Goal: Find specific page/section: Find specific page/section

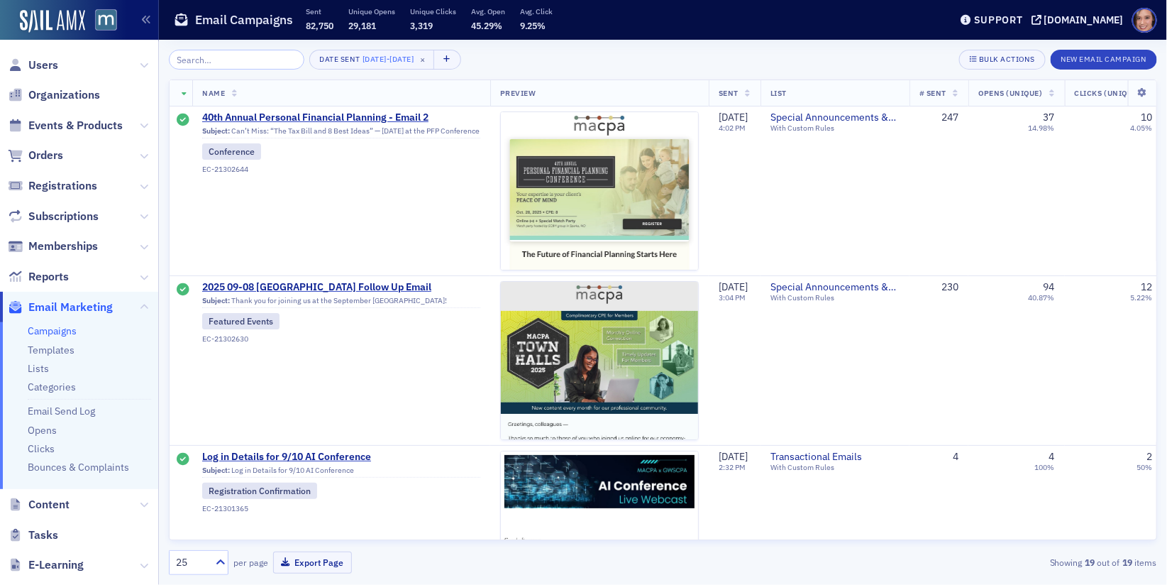
scroll to position [2782, 0]
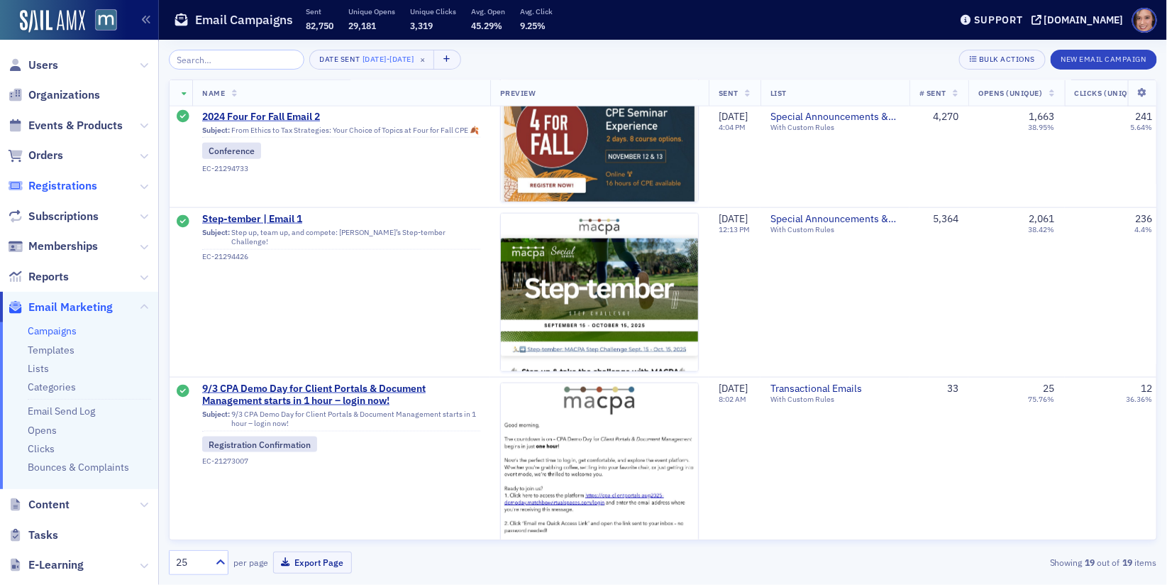
click at [59, 187] on span "Registrations" at bounding box center [62, 186] width 69 height 16
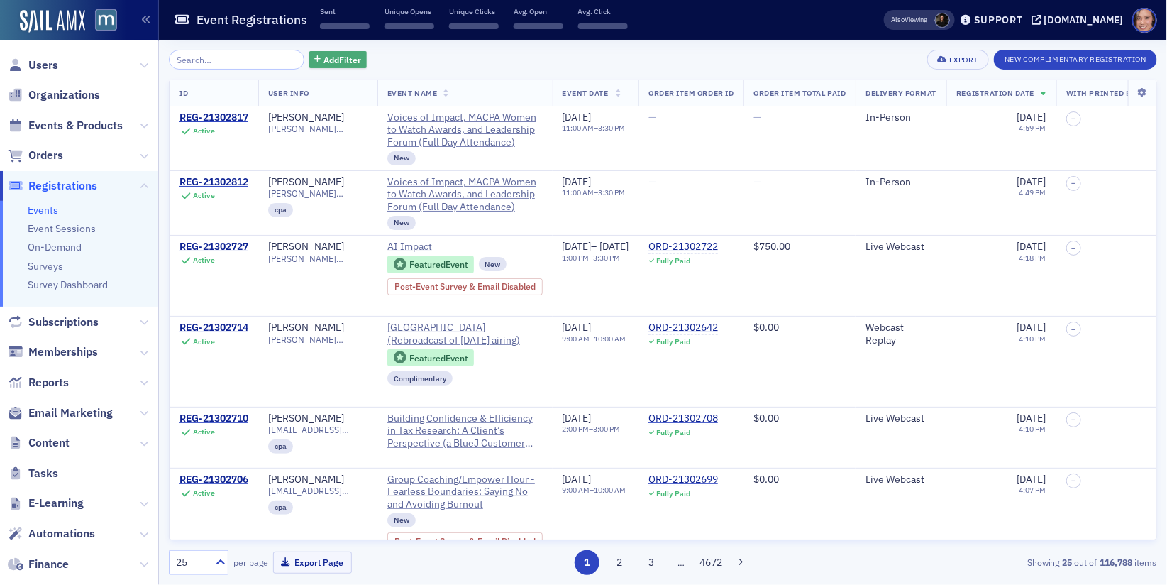
click at [324, 62] on span "Add Filter" at bounding box center [343, 59] width 38 height 13
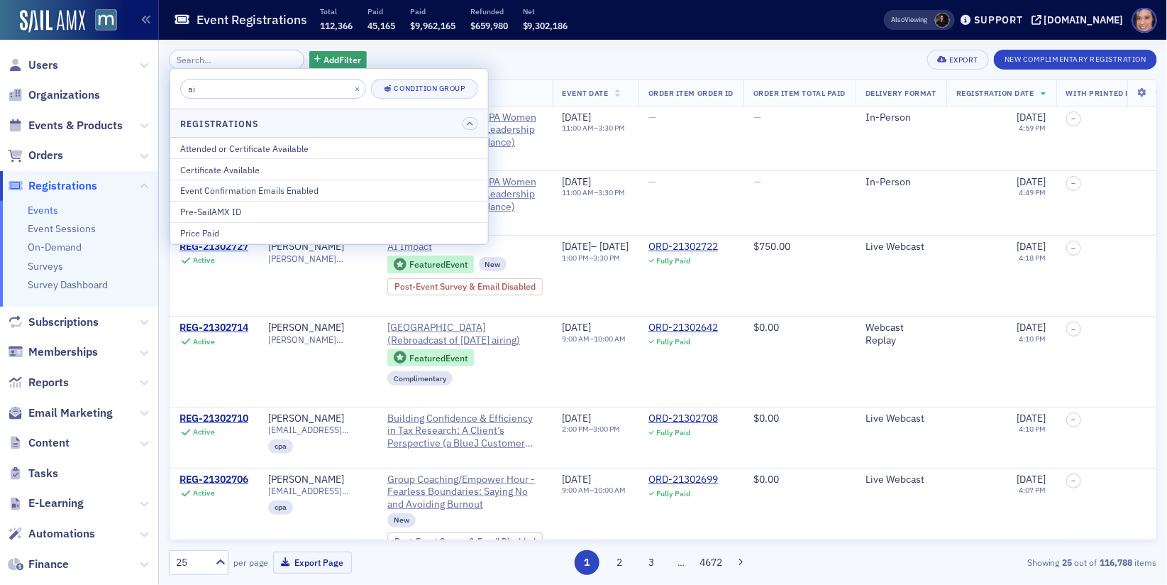
type input "ai"
click at [371, 55] on div "Add Filter Export New Complimentary Registration" at bounding box center [663, 60] width 989 height 20
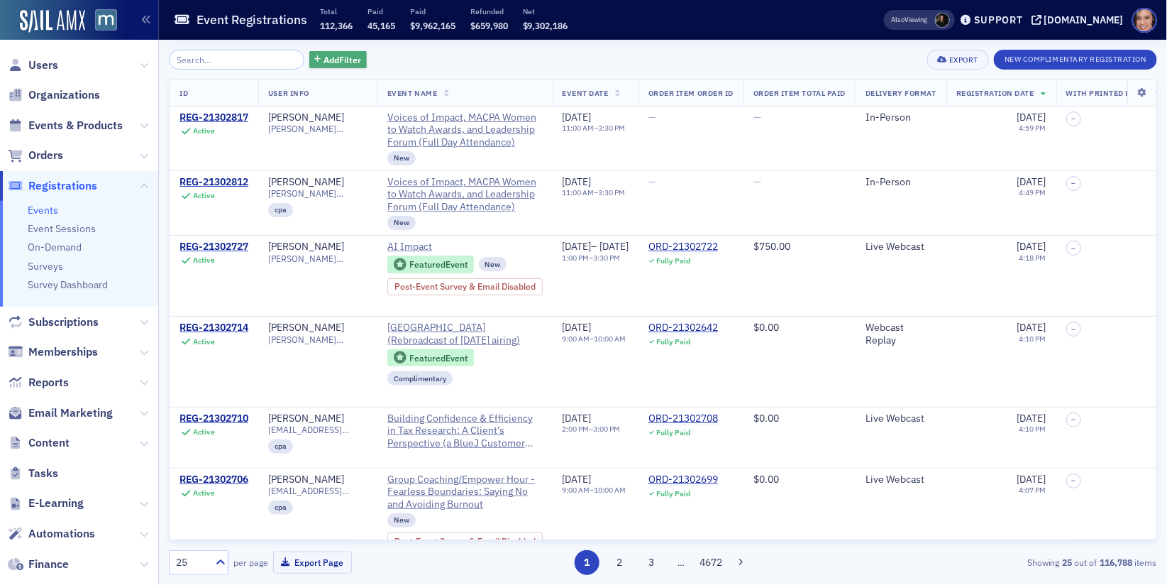
click at [324, 55] on span "Add Filter" at bounding box center [343, 59] width 38 height 13
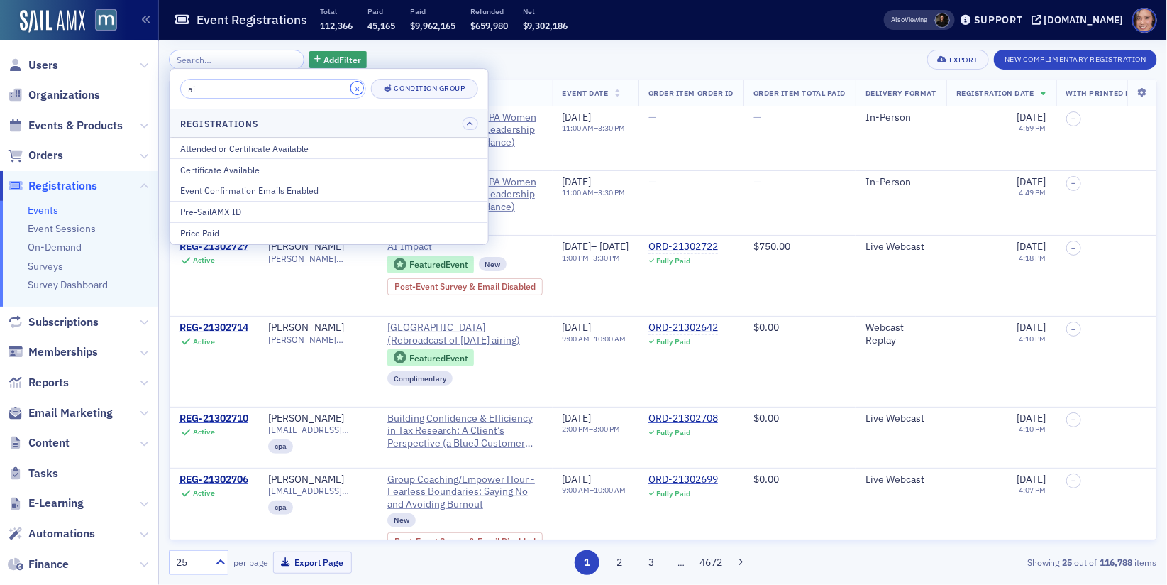
click at [351, 87] on button "×" at bounding box center [357, 88] width 13 height 13
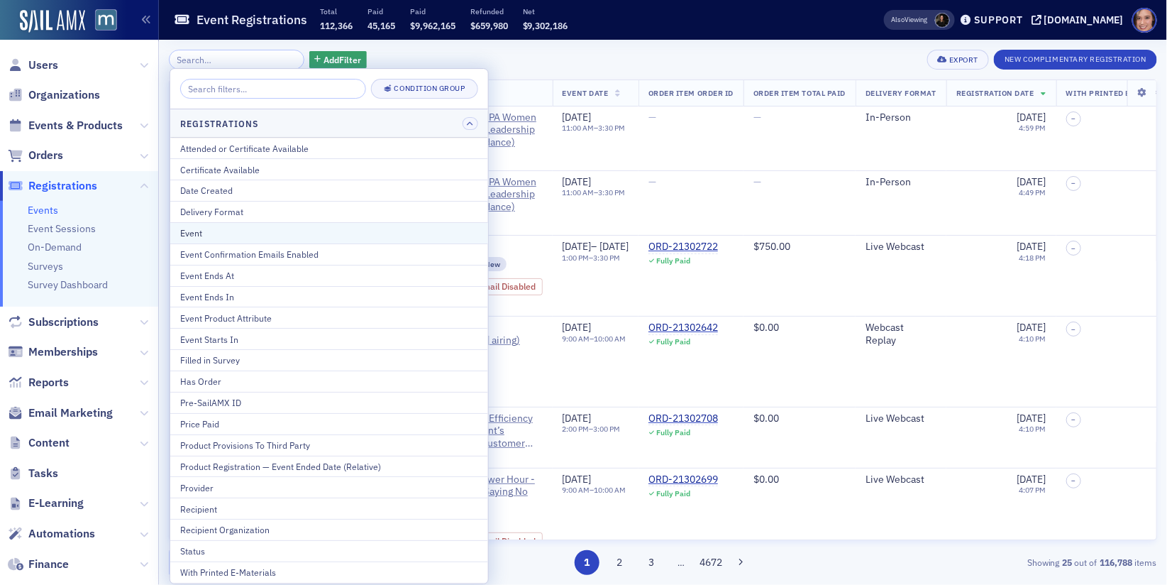
click at [302, 231] on div "Event" at bounding box center [329, 232] width 298 height 13
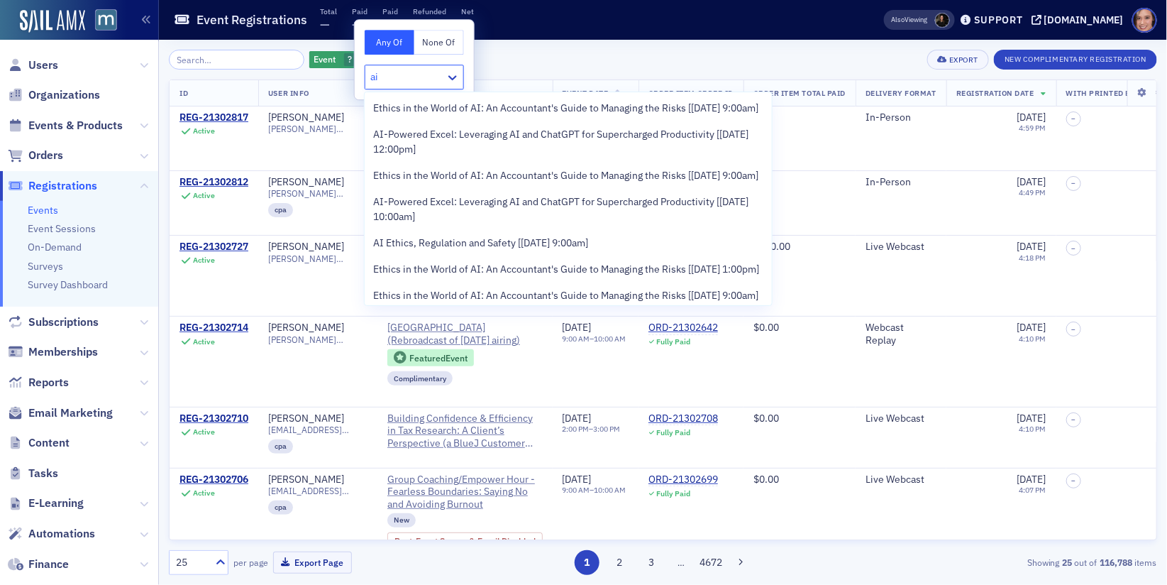
scroll to position [754, 0]
type input "ai"
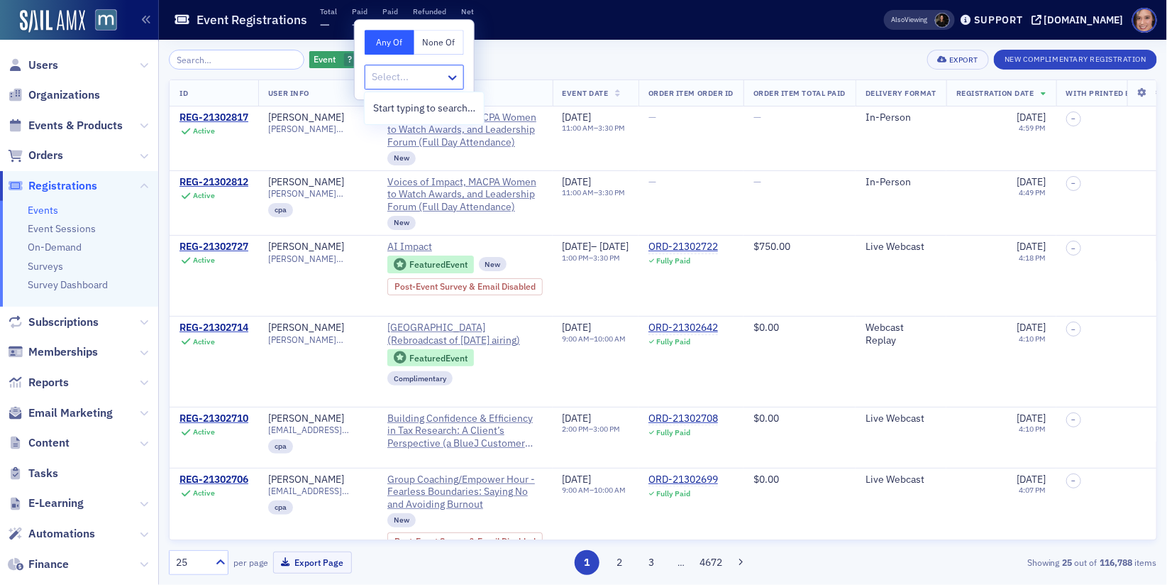
click at [400, 75] on div at bounding box center [407, 77] width 74 height 18
type input "ai impac"
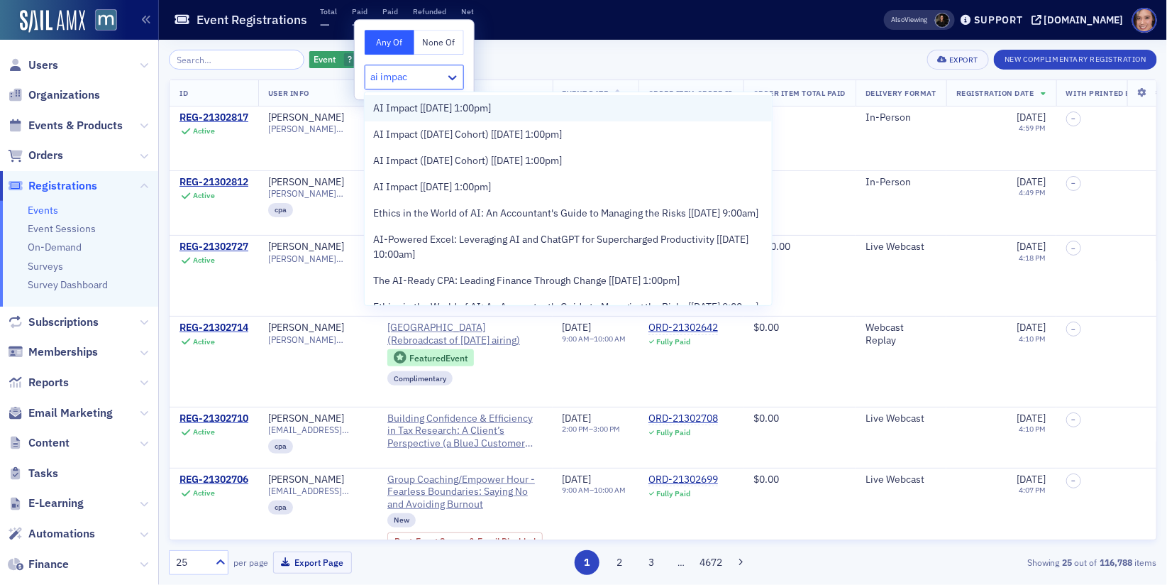
click at [410, 107] on span "AI Impact [[DATE] 1:00pm]" at bounding box center [432, 108] width 118 height 15
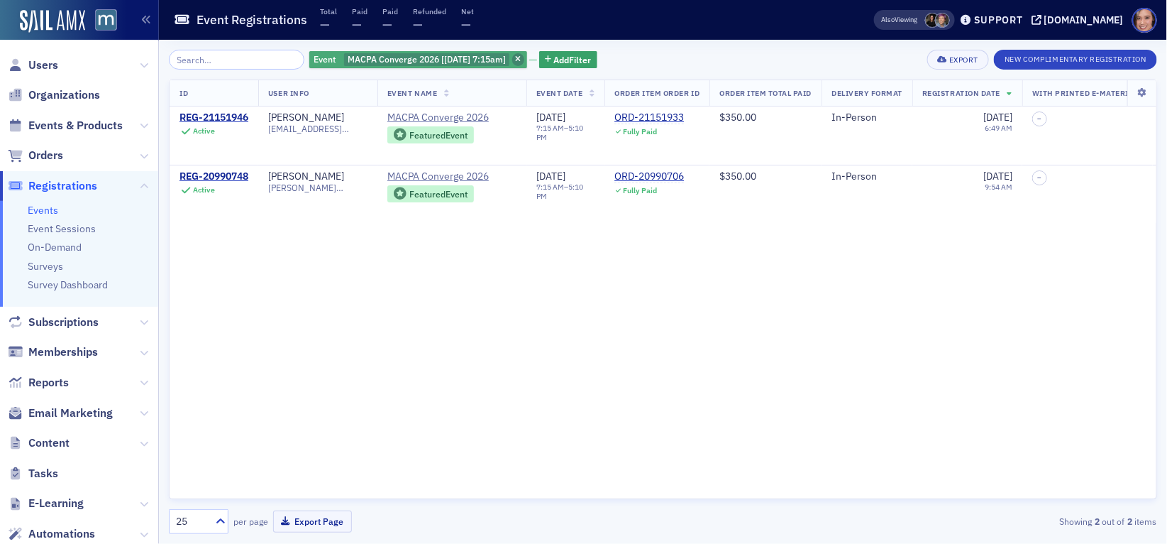
click at [515, 60] on icon "button" at bounding box center [518, 60] width 6 height 8
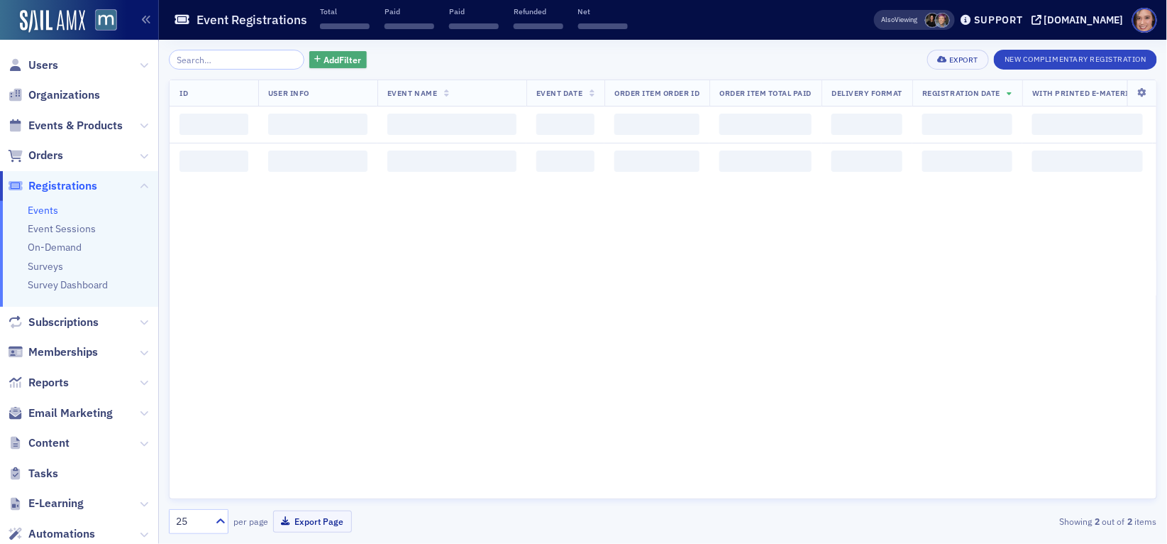
click at [336, 56] on span "Add Filter" at bounding box center [343, 59] width 38 height 13
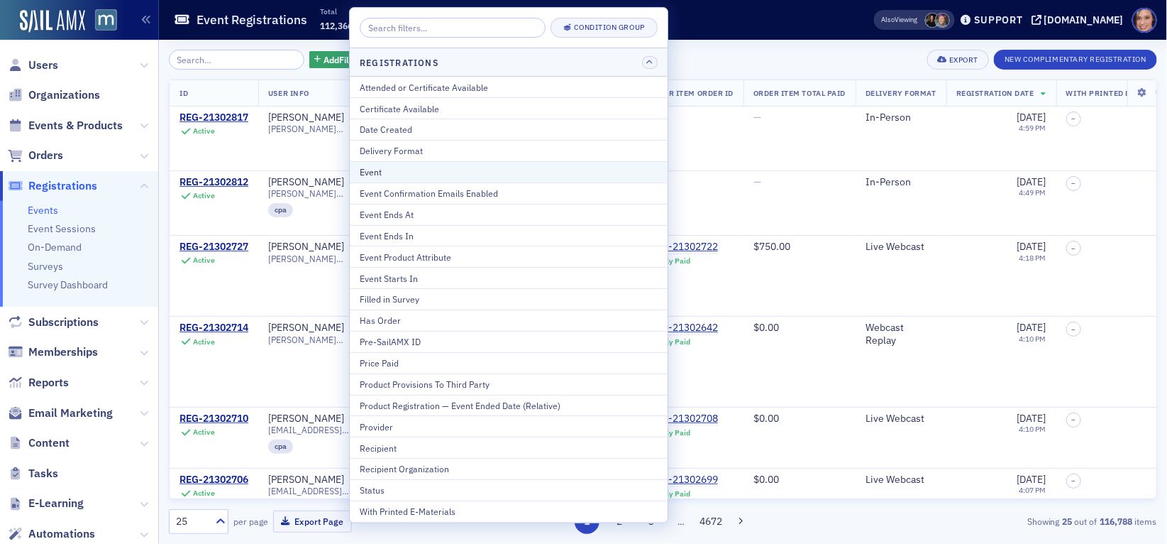
click at [395, 173] on div "Event" at bounding box center [509, 171] width 298 height 13
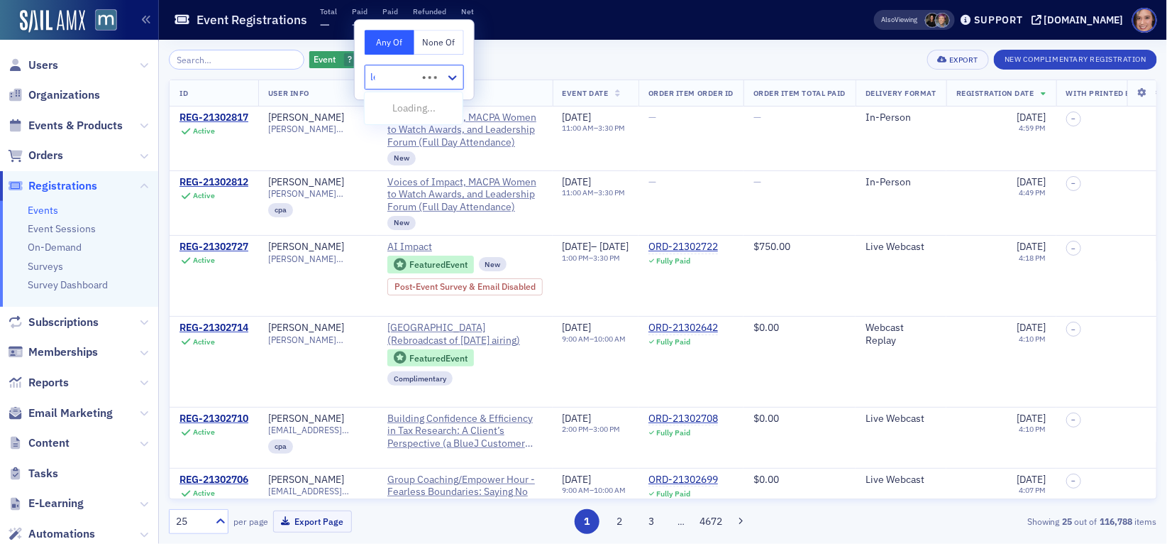
type input "ledo"
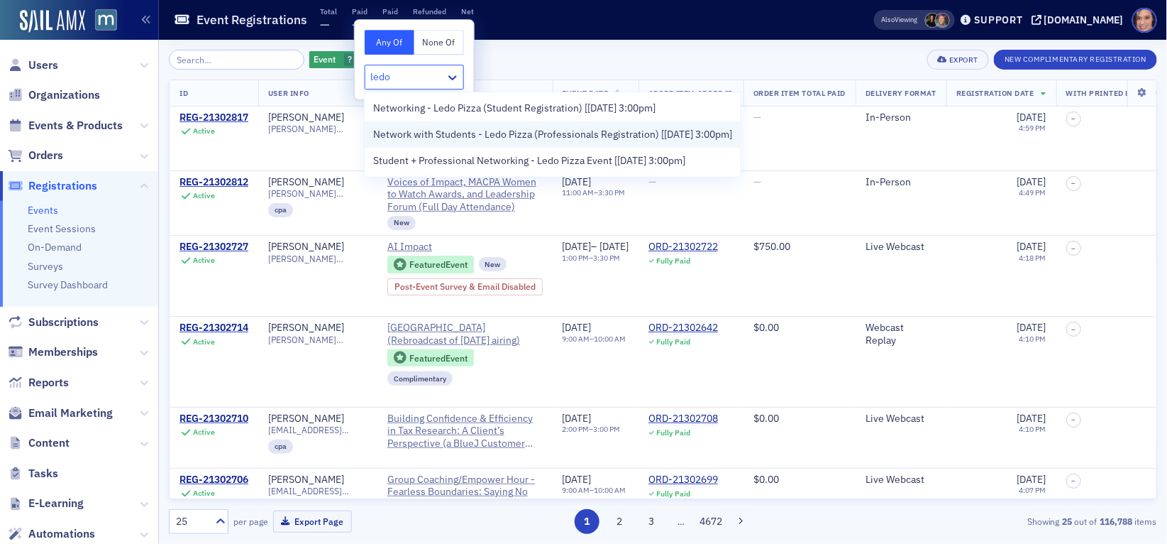
click at [593, 132] on span "Network with Students - Ledo Pizza (Professionals Registration) [9/18/2025 3:00…" at bounding box center [552, 134] width 359 height 15
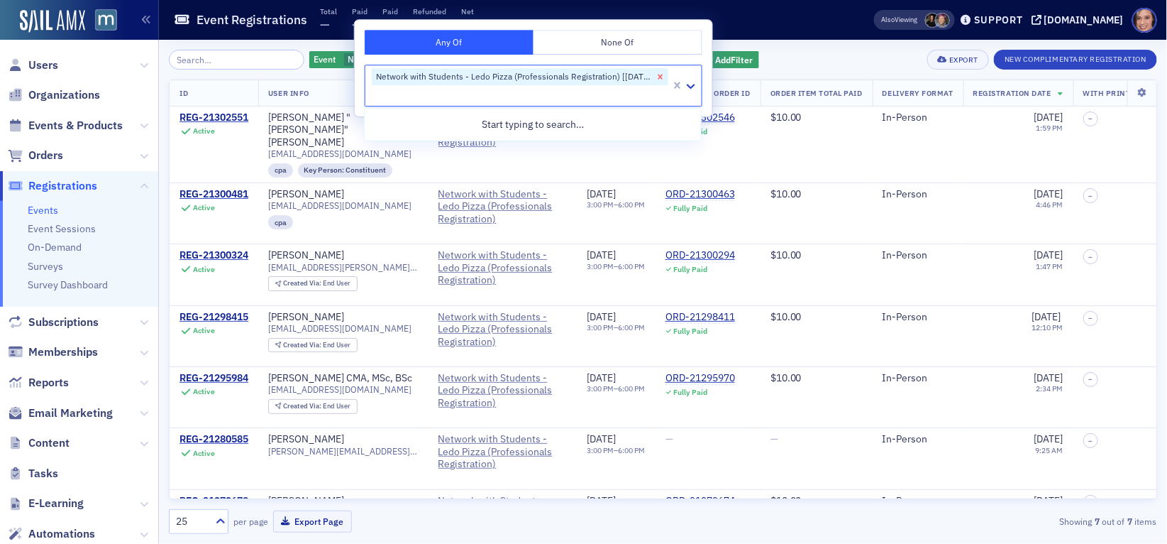
click at [659, 75] on icon "Remove Network with Students - Ledo Pizza (Professionals Registration) [9/18/20…" at bounding box center [661, 77] width 5 height 5
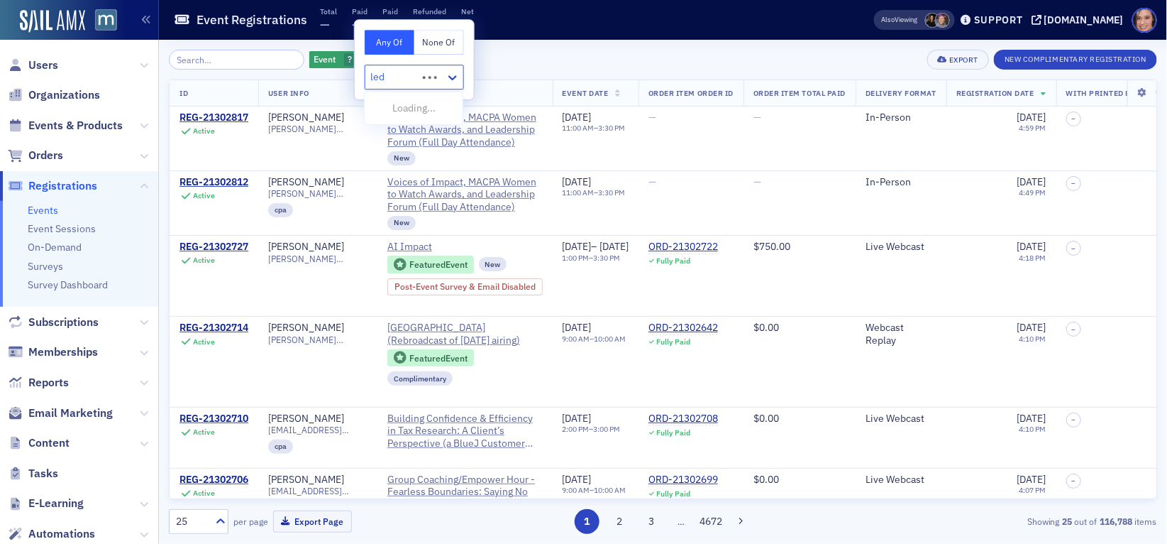
type input "ledo"
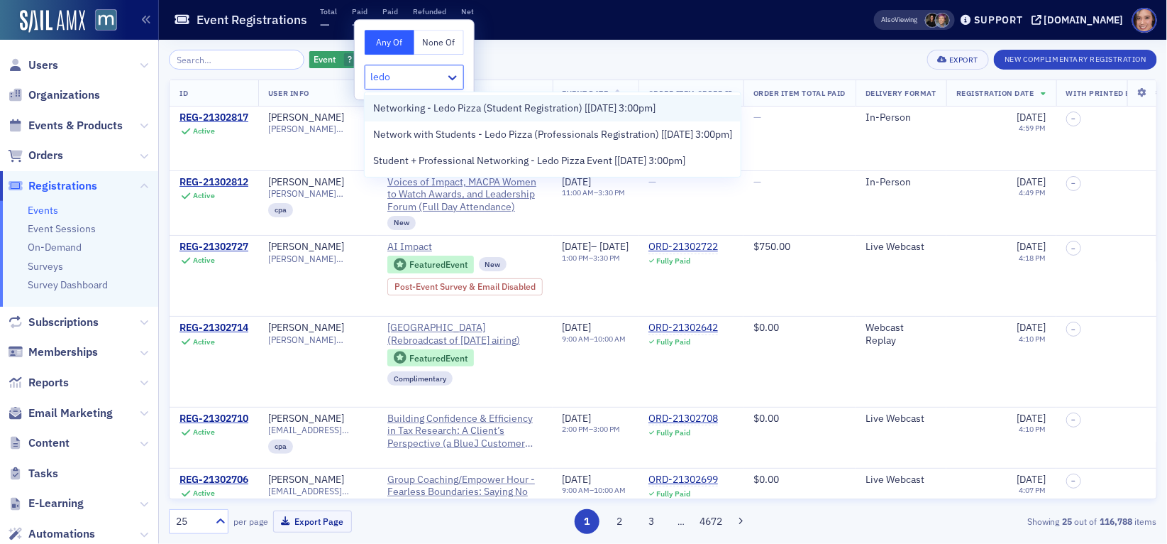
click at [445, 114] on span "Networking - Ledo Pizza (Student Registration) [9/18/2025 3:00pm]" at bounding box center [514, 108] width 282 height 15
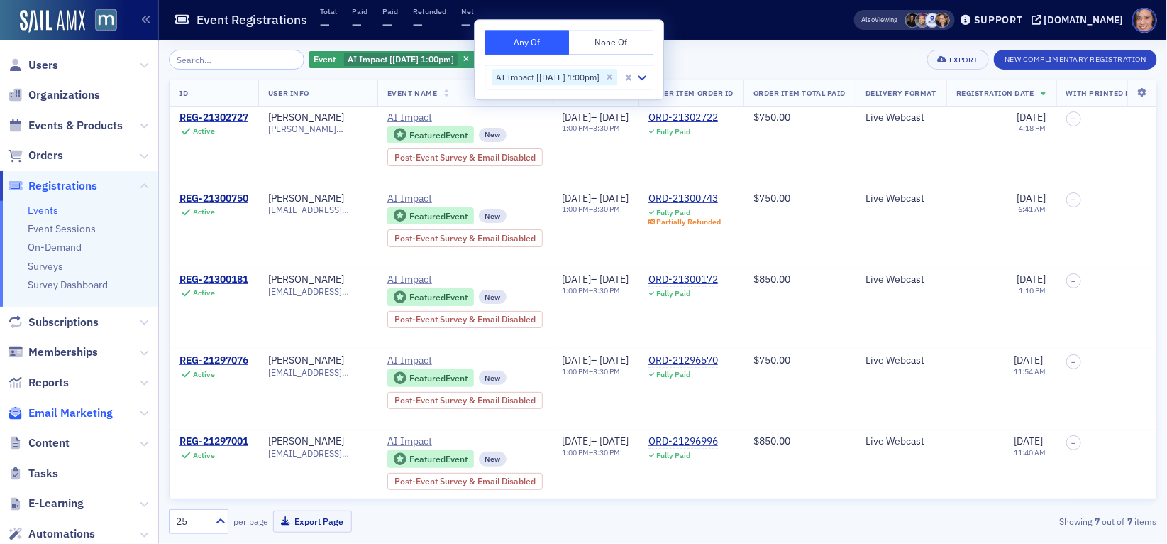
click at [81, 417] on span "Email Marketing" at bounding box center [70, 413] width 84 height 16
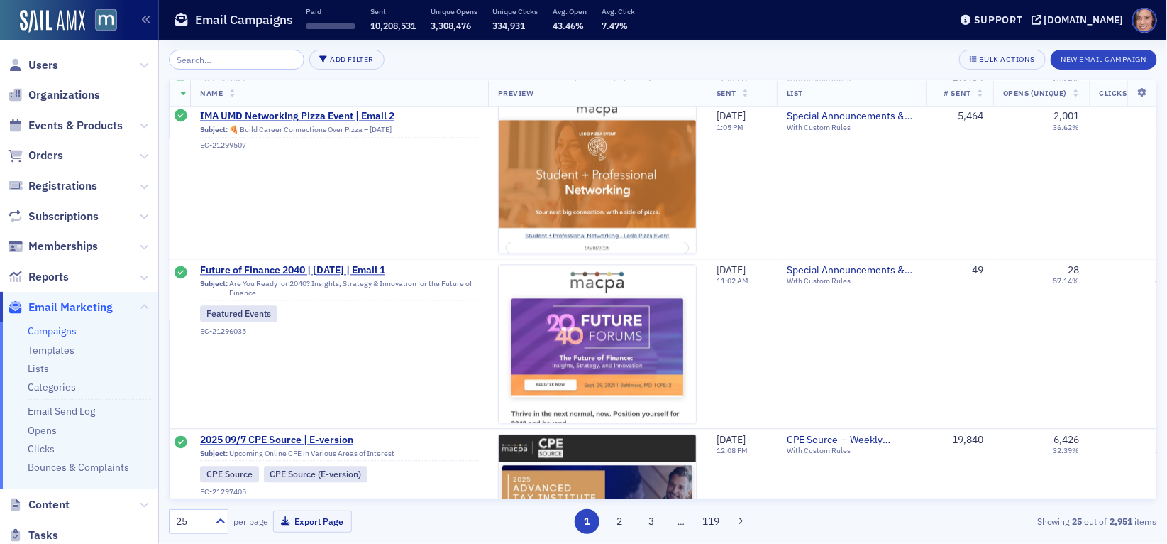
scroll to position [1205, 2]
